Goal: Task Accomplishment & Management: Use online tool/utility

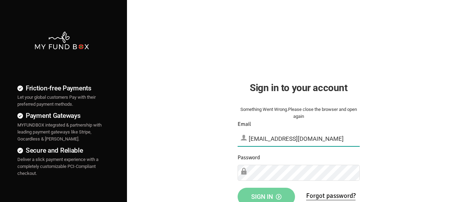
type input "[EMAIL_ADDRESS][DOMAIN_NAME]"
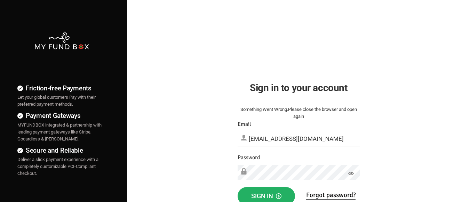
click at [266, 195] on span "Sign in" at bounding box center [266, 196] width 30 height 7
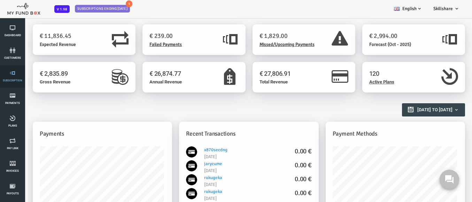
click at [13, 77] on link "Subscription" at bounding box center [12, 76] width 21 height 22
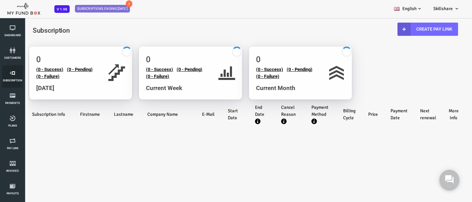
select select "100"
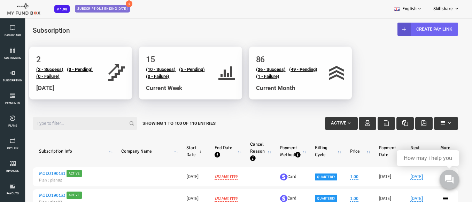
click at [404, 29] on link "Create Pay Link" at bounding box center [408, 29] width 61 height 13
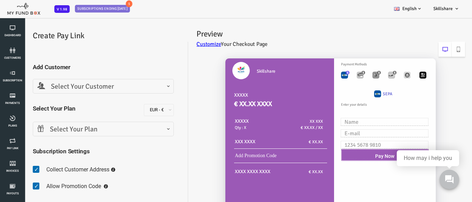
click at [83, 86] on span "Select Your Customer" at bounding box center [84, 86] width 132 height 11
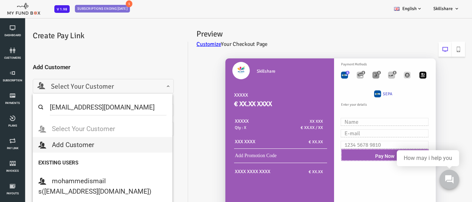
select select "[EMAIL_ADDRESS][DOMAIN_NAME]"
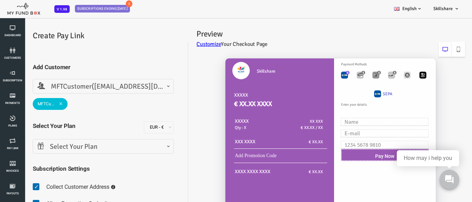
click at [83, 147] on span "Select Your Plan" at bounding box center [84, 147] width 132 height 11
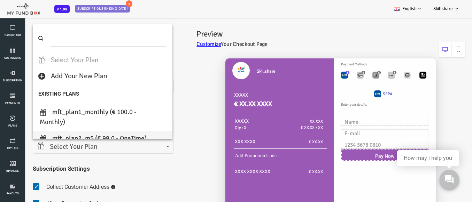
click at [181, 100] on div "Skillshare XXXXX € XX.XX XXXX XXXXX Qty : X XX XXX € XX.XX / XX XXX XXXX € XX.XX" at bounding box center [307, 175] width 277 height 246
